Goal: Find contact information: Find contact information

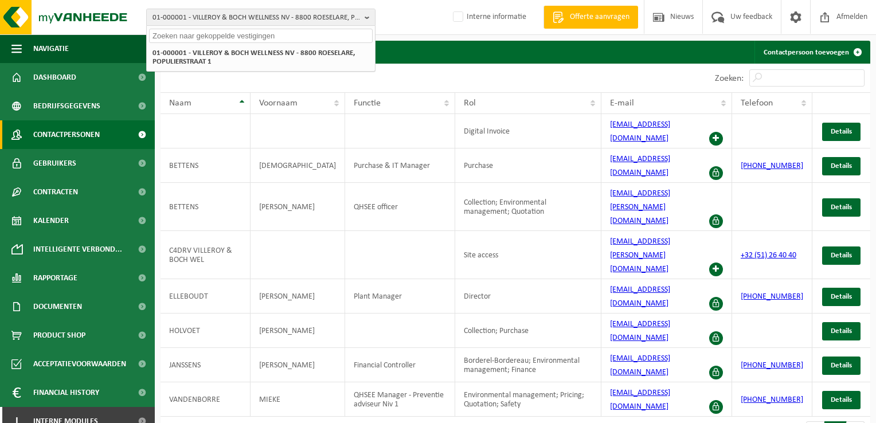
click at [217, 36] on input "text" at bounding box center [261, 36] width 224 height 14
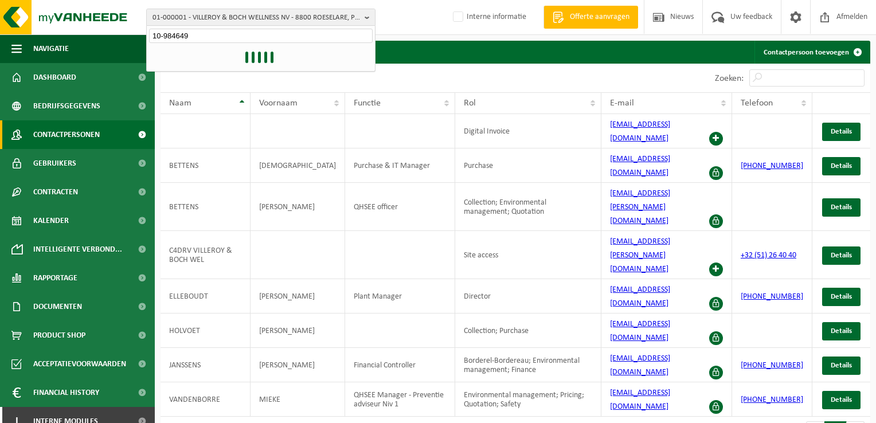
type input "10-984649"
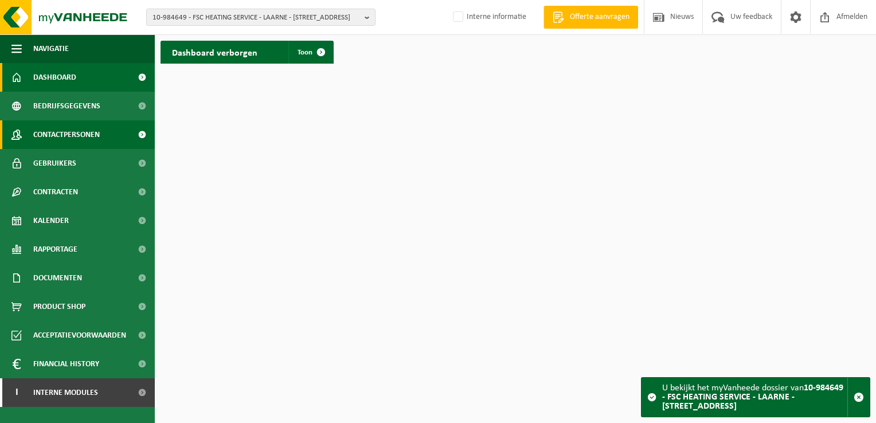
click at [89, 138] on span "Contactpersonen" at bounding box center [66, 134] width 66 height 29
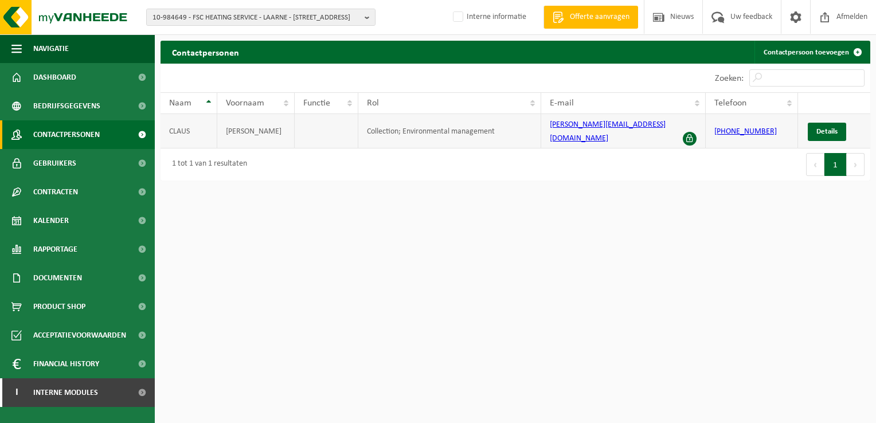
drag, startPoint x: 777, startPoint y: 131, endPoint x: 713, endPoint y: 130, distance: 64.2
click at [713, 130] on td "+32 470 57 40 04" at bounding box center [751, 131] width 92 height 34
drag, startPoint x: 713, startPoint y: 130, endPoint x: 752, endPoint y: 154, distance: 46.3
click at [752, 154] on div "Eerste Vorige 1 Volgende Laatste" at bounding box center [692, 164] width 355 height 32
